Goal: Obtain resource: Obtain resource

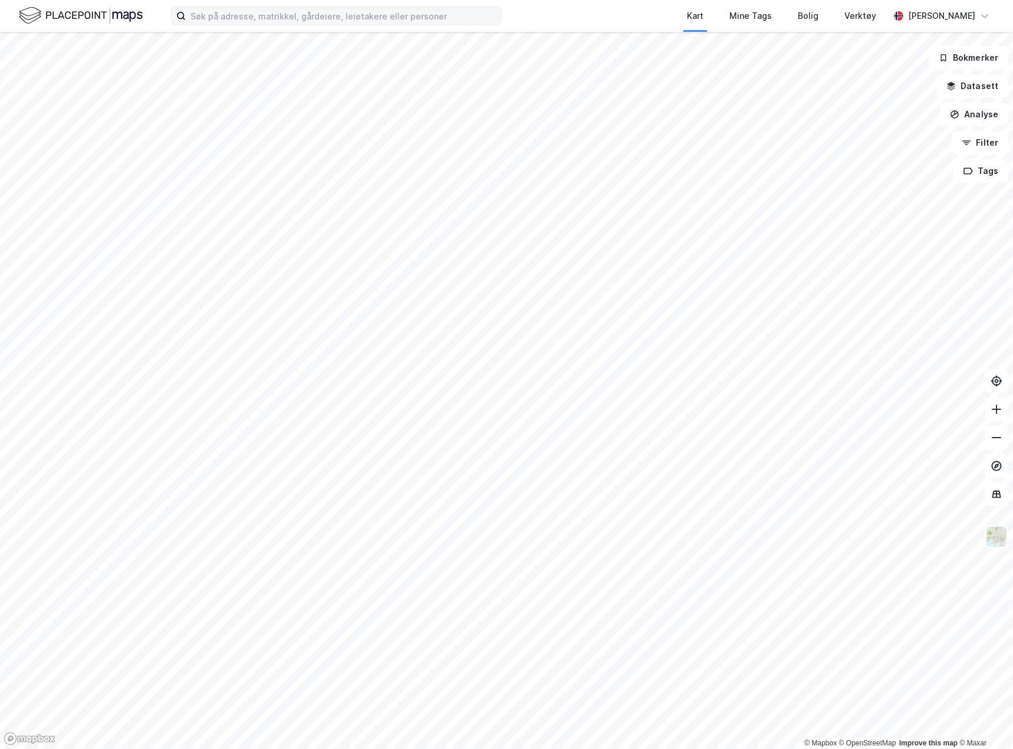
click at [212, 6] on label at bounding box center [336, 15] width 330 height 19
click at [212, 7] on input at bounding box center [343, 16] width 315 height 18
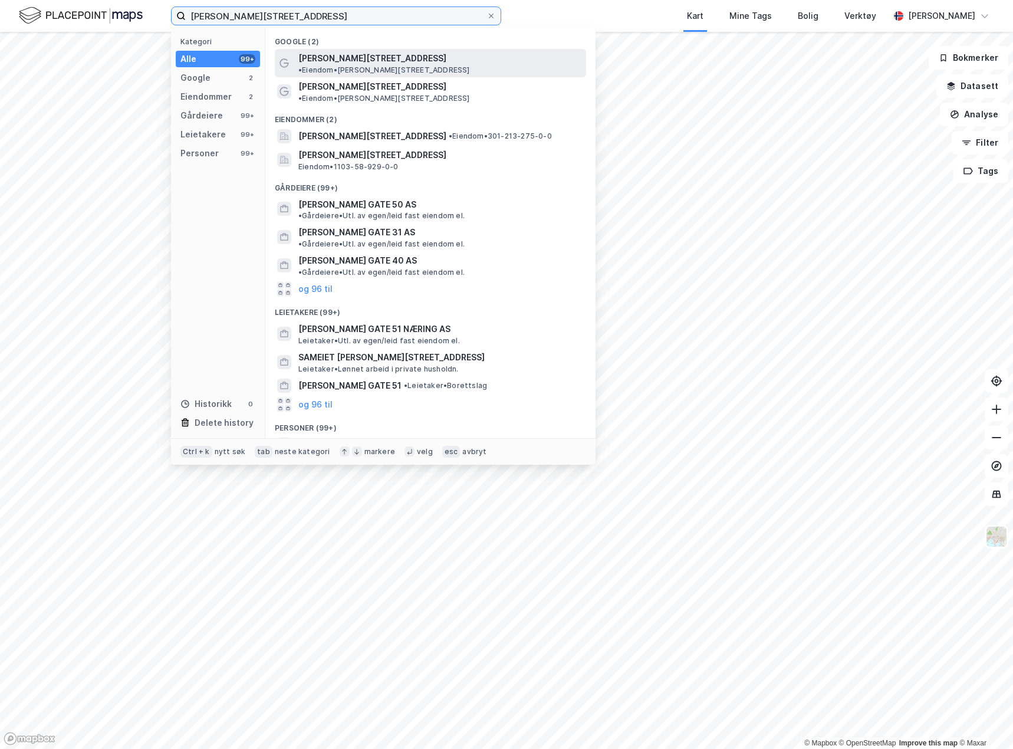
type input "[PERSON_NAME][STREET_ADDRESS]"
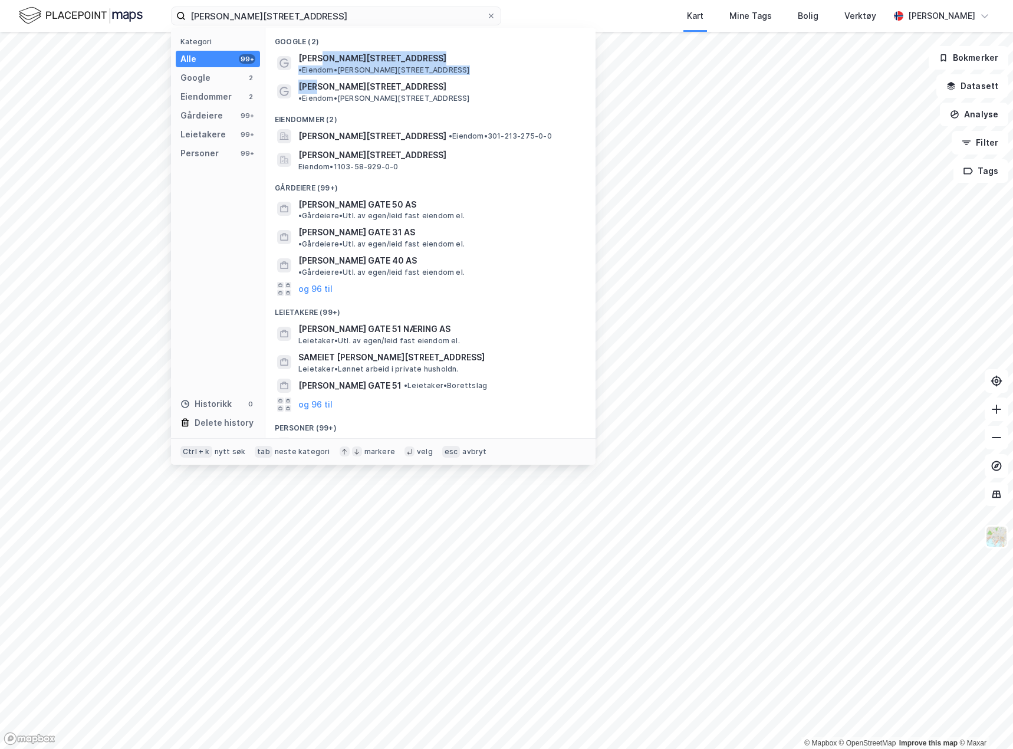
drag, startPoint x: 317, startPoint y: 63, endPoint x: 321, endPoint y: 91, distance: 28.5
click at [314, 83] on div "Google (2) [PERSON_NAME][STREET_ADDRESS] • Eiendom • [STREET_ADDRESS][PERSON_NA…" at bounding box center [430, 233] width 330 height 411
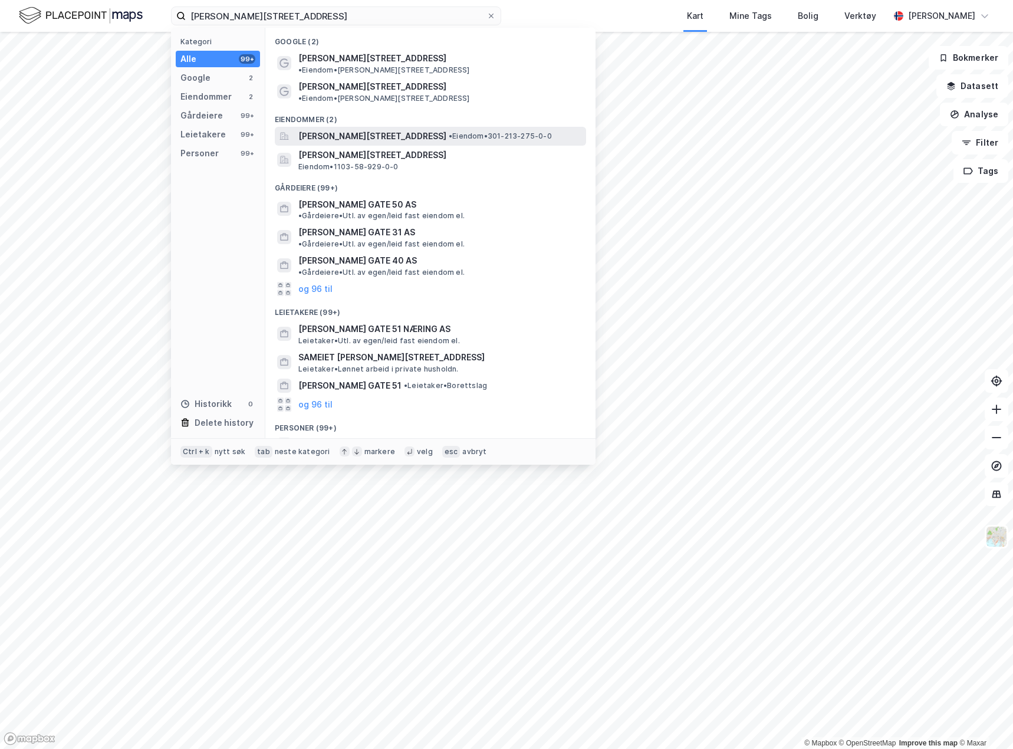
click at [338, 129] on span "[PERSON_NAME][STREET_ADDRESS]" at bounding box center [372, 136] width 148 height 14
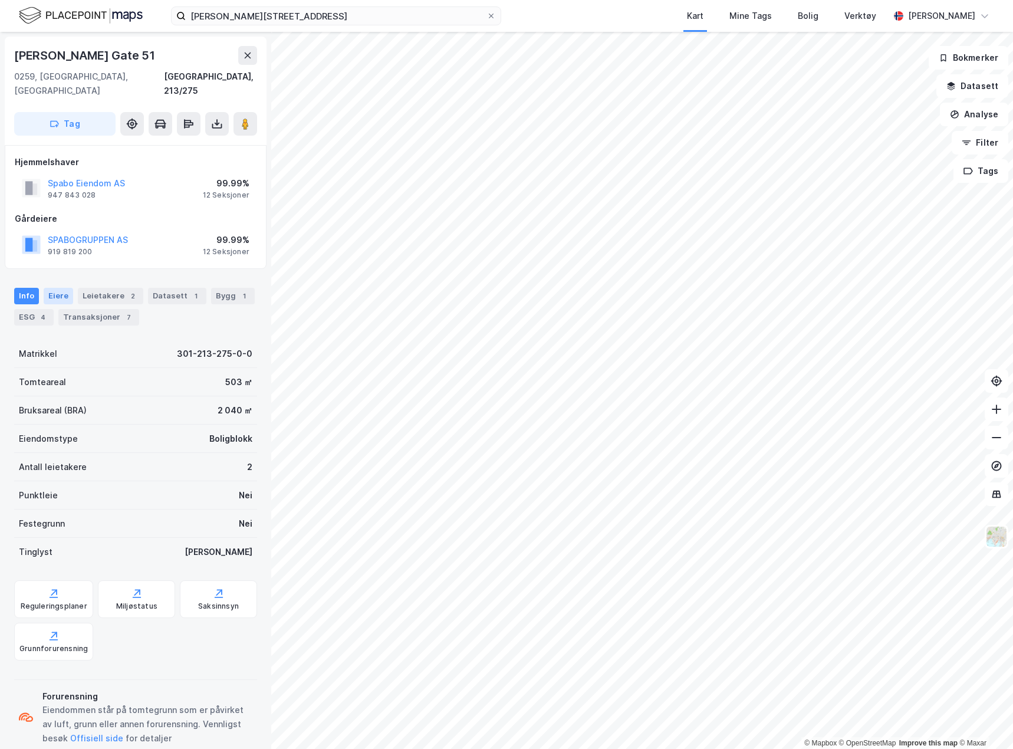
click at [67, 288] on div "Eiere" at bounding box center [58, 296] width 29 height 17
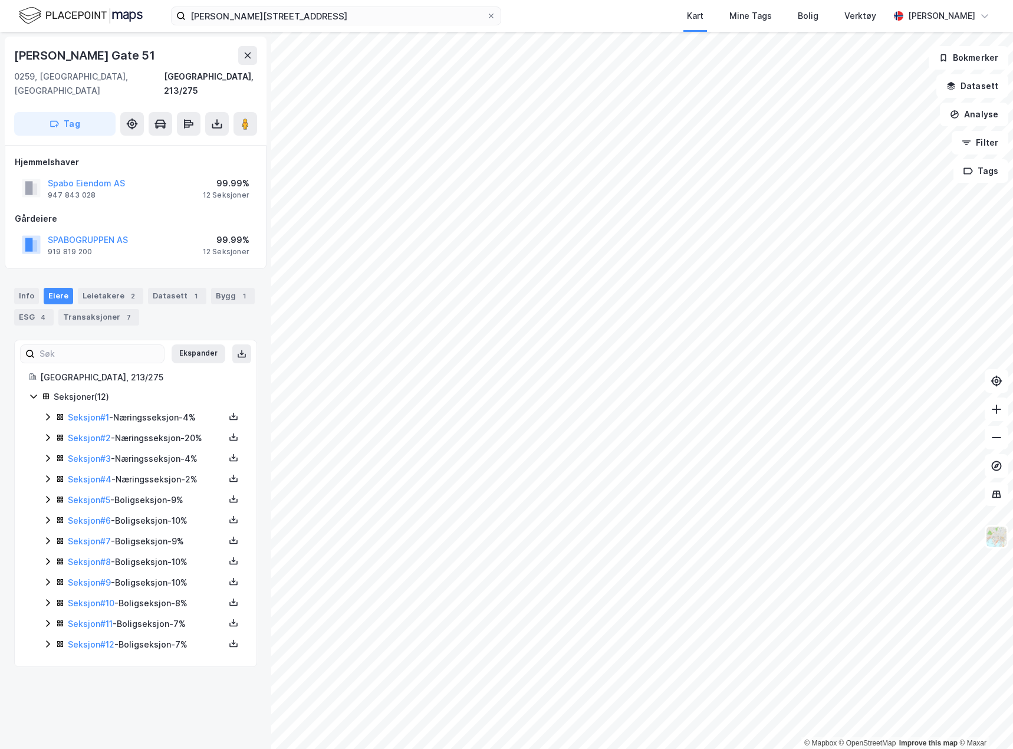
click at [81, 493] on div "Seksjon # 5 - Boligseksjon - 9%" at bounding box center [146, 500] width 157 height 14
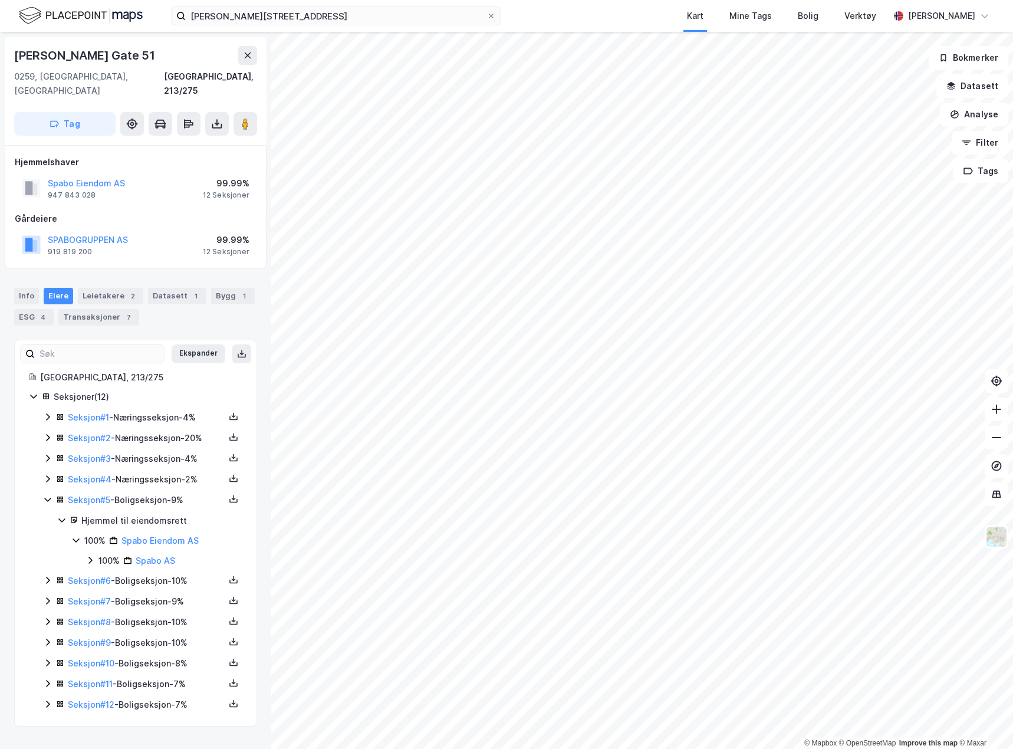
click at [81, 493] on div "Seksjon # 5 - Boligseksjon - 9%" at bounding box center [146, 500] width 157 height 14
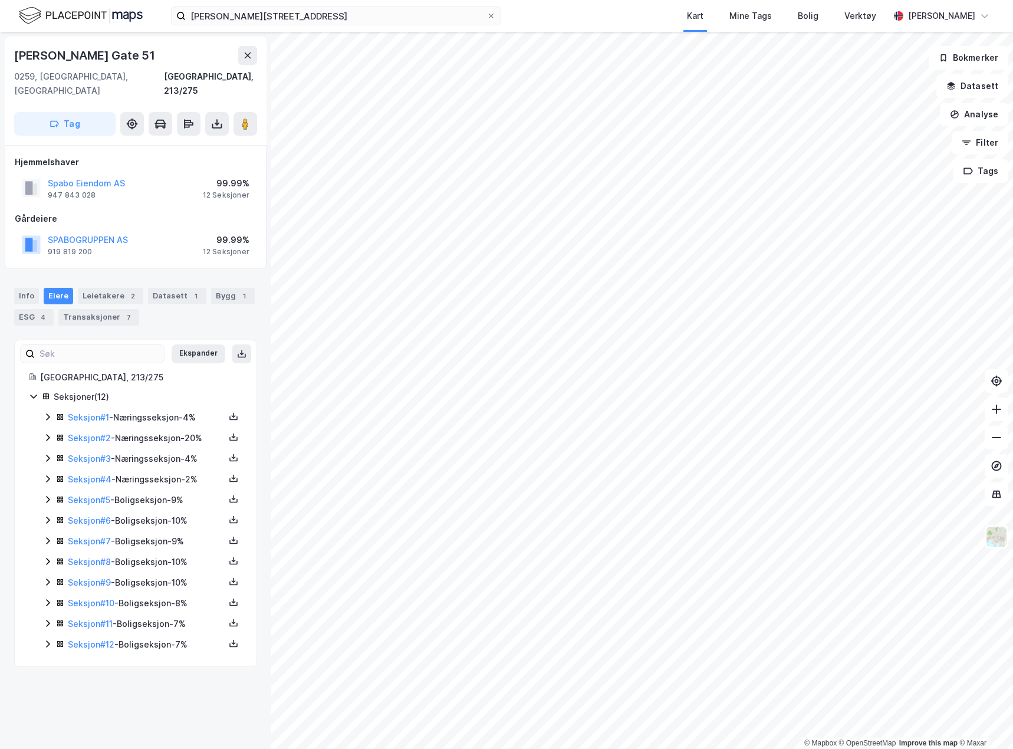
click at [181, 714] on div "[PERSON_NAME][GEOGRAPHIC_DATA] 51 [GEOGRAPHIC_DATA], 213/275 Tag Hjemmelshaver …" at bounding box center [135, 390] width 271 height 717
click at [108, 495] on link "Seksjon # 5" at bounding box center [89, 500] width 42 height 10
click at [229, 494] on icon at bounding box center [233, 498] width 9 height 9
click at [174, 457] on div "Grunnbok" at bounding box center [163, 464] width 40 height 14
click at [211, 682] on div "[PERSON_NAME][GEOGRAPHIC_DATA] 51 [GEOGRAPHIC_DATA], 213/275 Tag Hjemmelshaver …" at bounding box center [135, 390] width 271 height 717
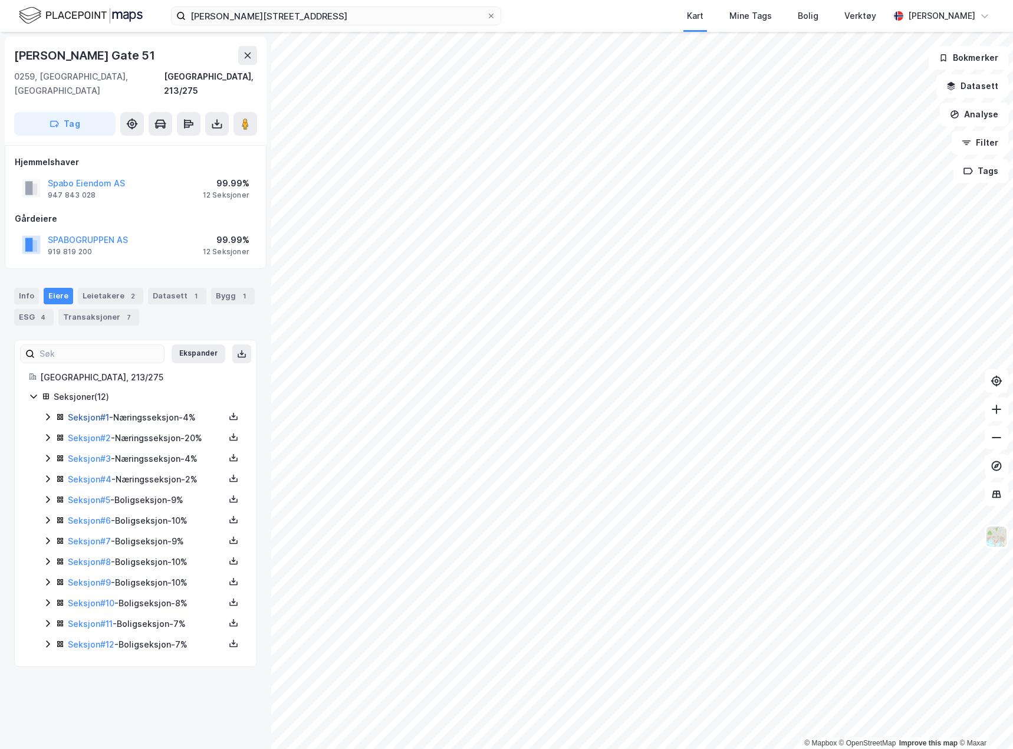
click at [98, 412] on link "Seksjon # 1" at bounding box center [88, 417] width 41 height 10
click at [106, 516] on link "Seksjon # 6" at bounding box center [89, 521] width 43 height 10
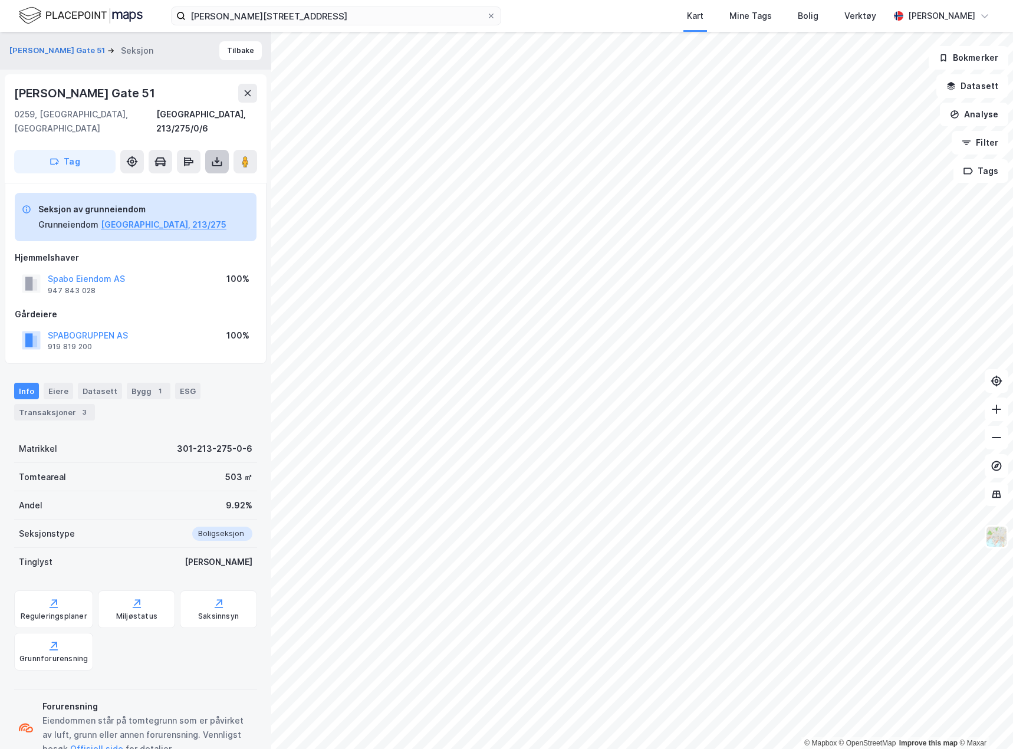
click at [221, 162] on icon at bounding box center [217, 164] width 10 height 5
click at [188, 180] on div "Last ned grunnbok" at bounding box center [158, 184] width 68 height 9
